Goal: Transaction & Acquisition: Book appointment/travel/reservation

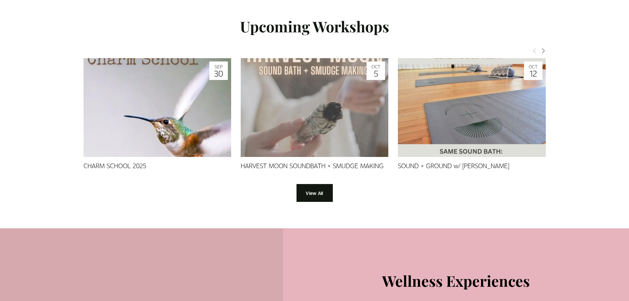
scroll to position [642, 0]
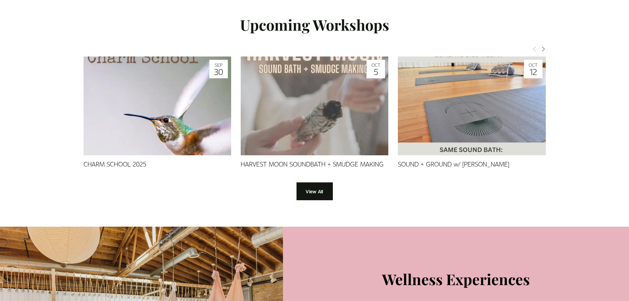
click at [336, 156] on img at bounding box center [315, 106] width 148 height 148
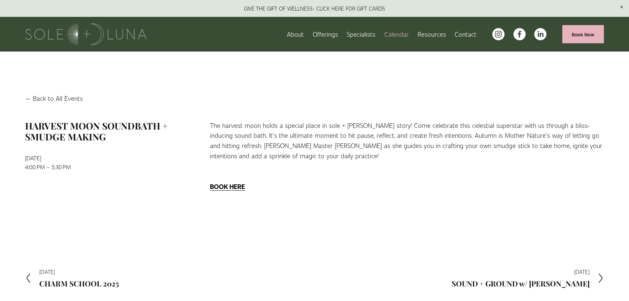
click at [404, 36] on link "Calendar" at bounding box center [396, 34] width 24 height 12
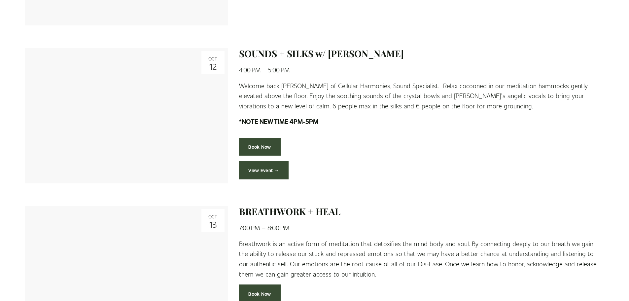
scroll to position [880, 0]
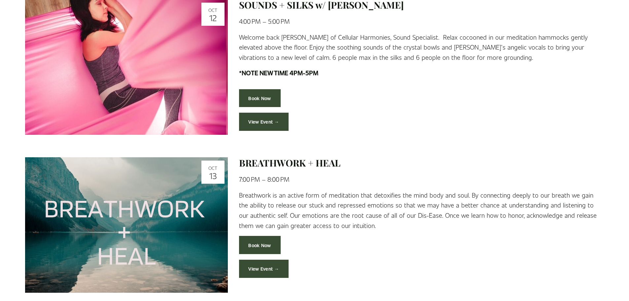
click at [466, 230] on div "Book Now" at bounding box center [421, 244] width 376 height 29
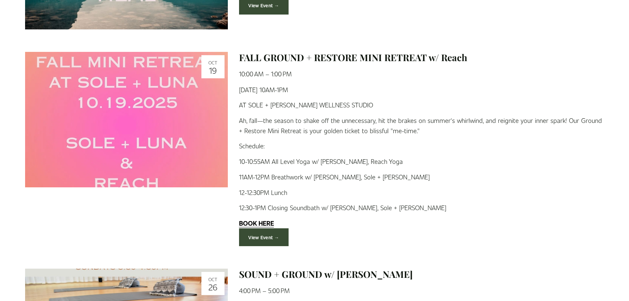
click at [542, 167] on div "[DATE] 10AM-1PM AT SOLE + [PERSON_NAME] WELLNESS STUDIO Ah, fall—the season to …" at bounding box center [421, 157] width 365 height 144
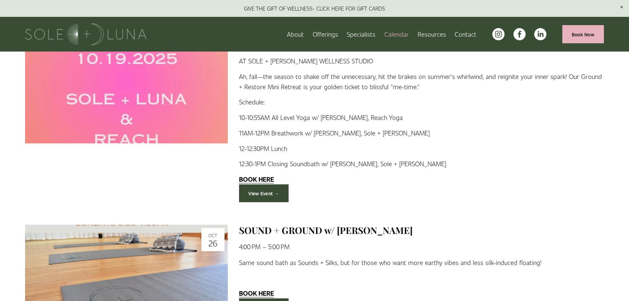
scroll to position [1172, 0]
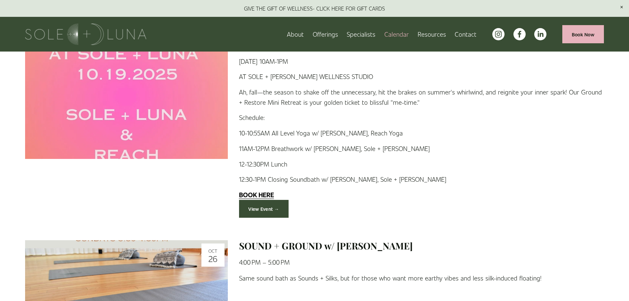
click at [267, 195] on strong "BOOK HERE" at bounding box center [256, 194] width 35 height 9
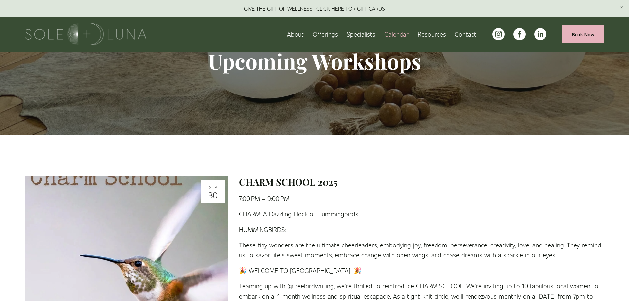
scroll to position [0, 0]
